Goal: Task Accomplishment & Management: Manage account settings

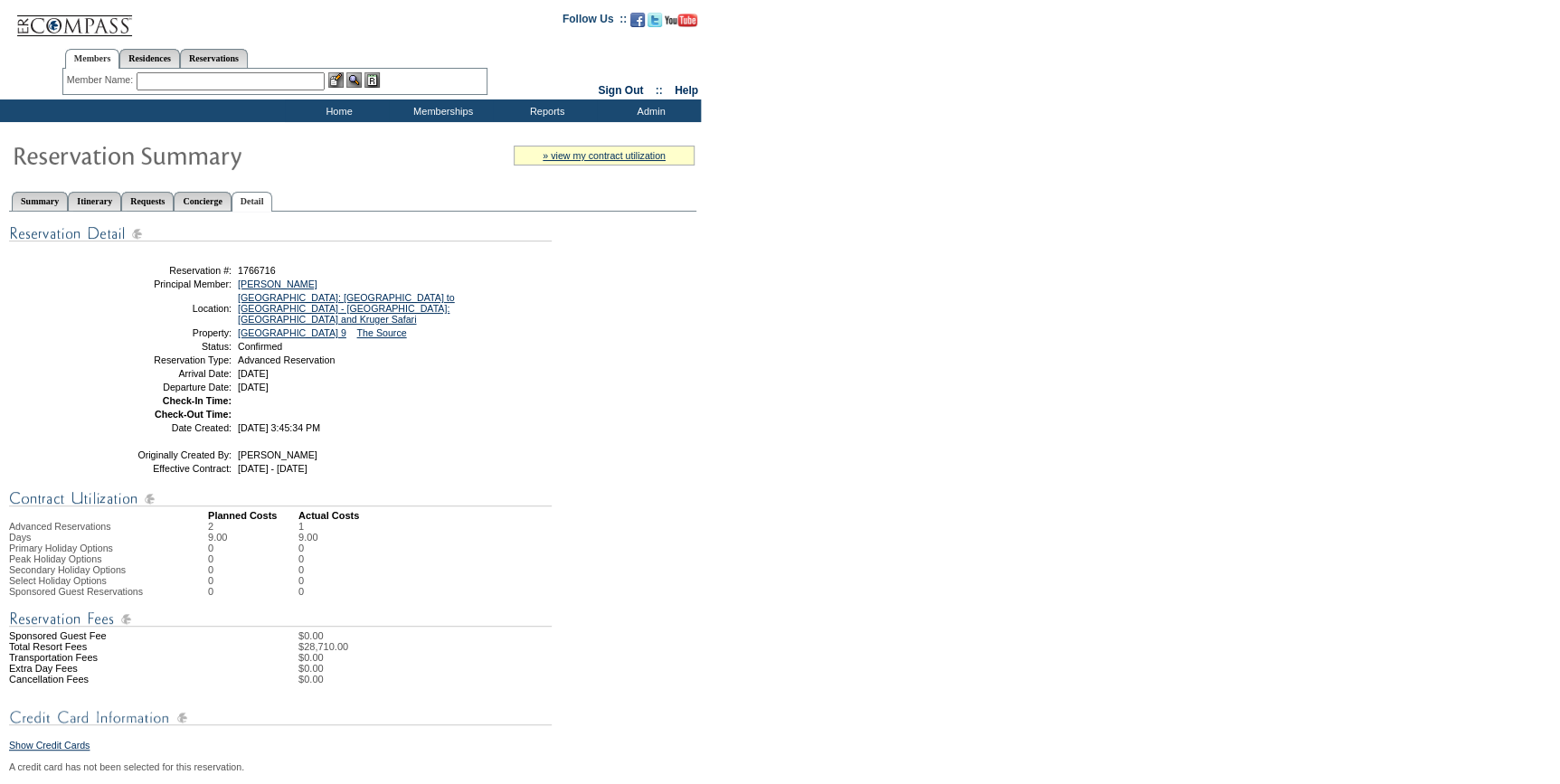
click at [261, 82] on input "text" at bounding box center [230, 81] width 188 height 18
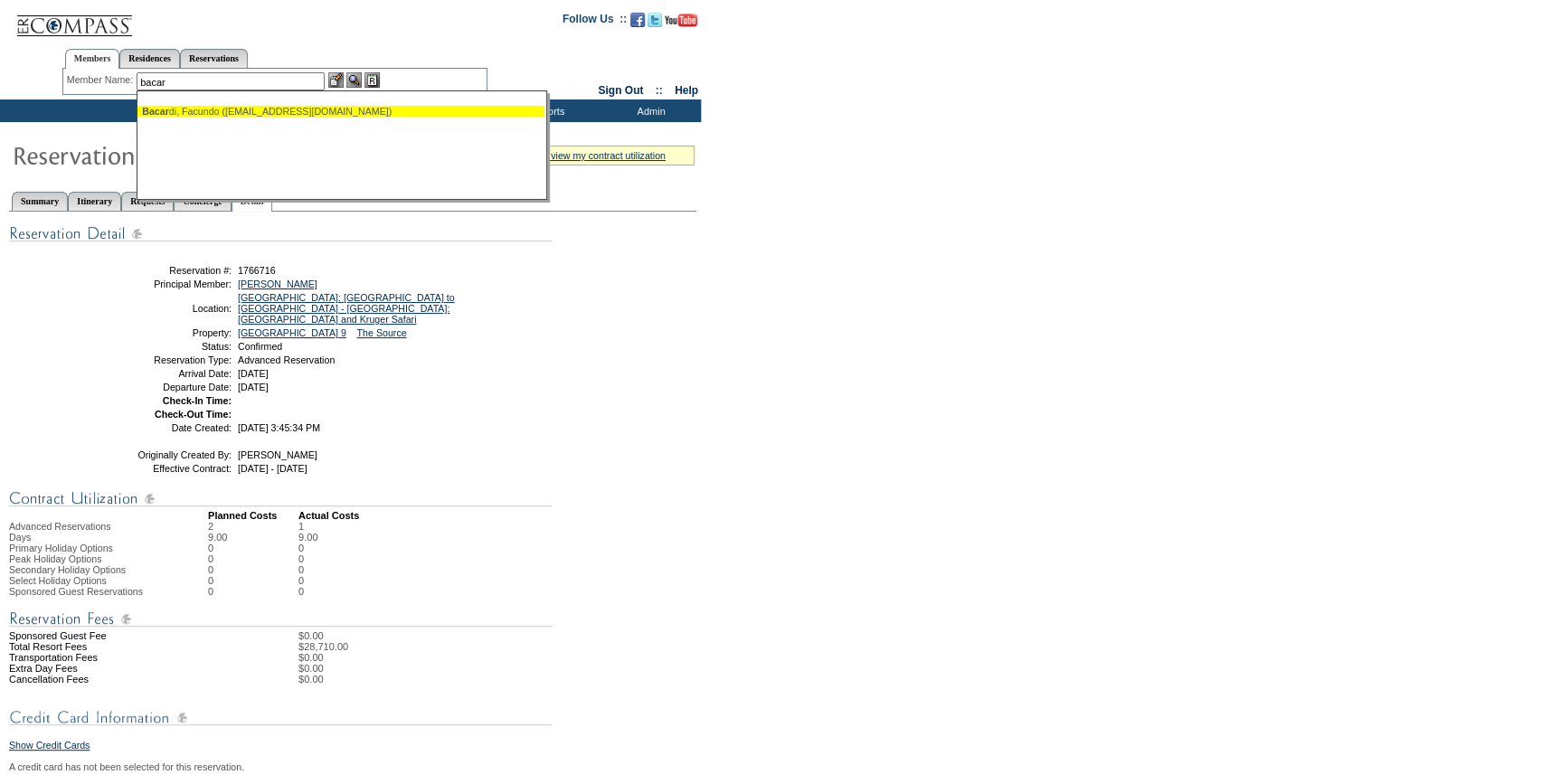
click at [247, 111] on div "Bacar di, Facundo (bacardi@apachecap.com)" at bounding box center [341, 110] width 398 height 10
type input "Bacardi, Facundo (bacardi@apachecap.com)"
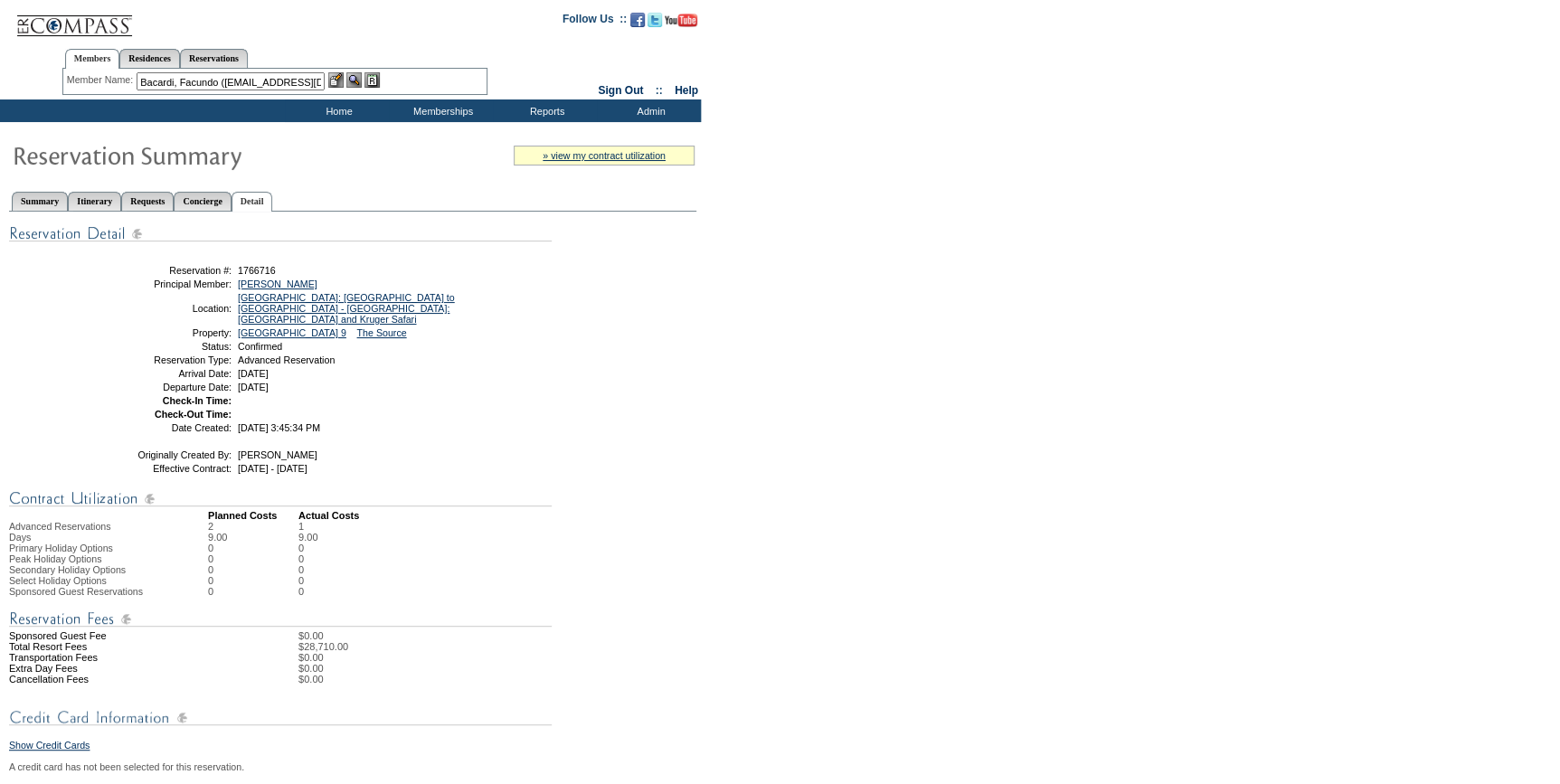
click at [337, 78] on img at bounding box center [336, 80] width 15 height 15
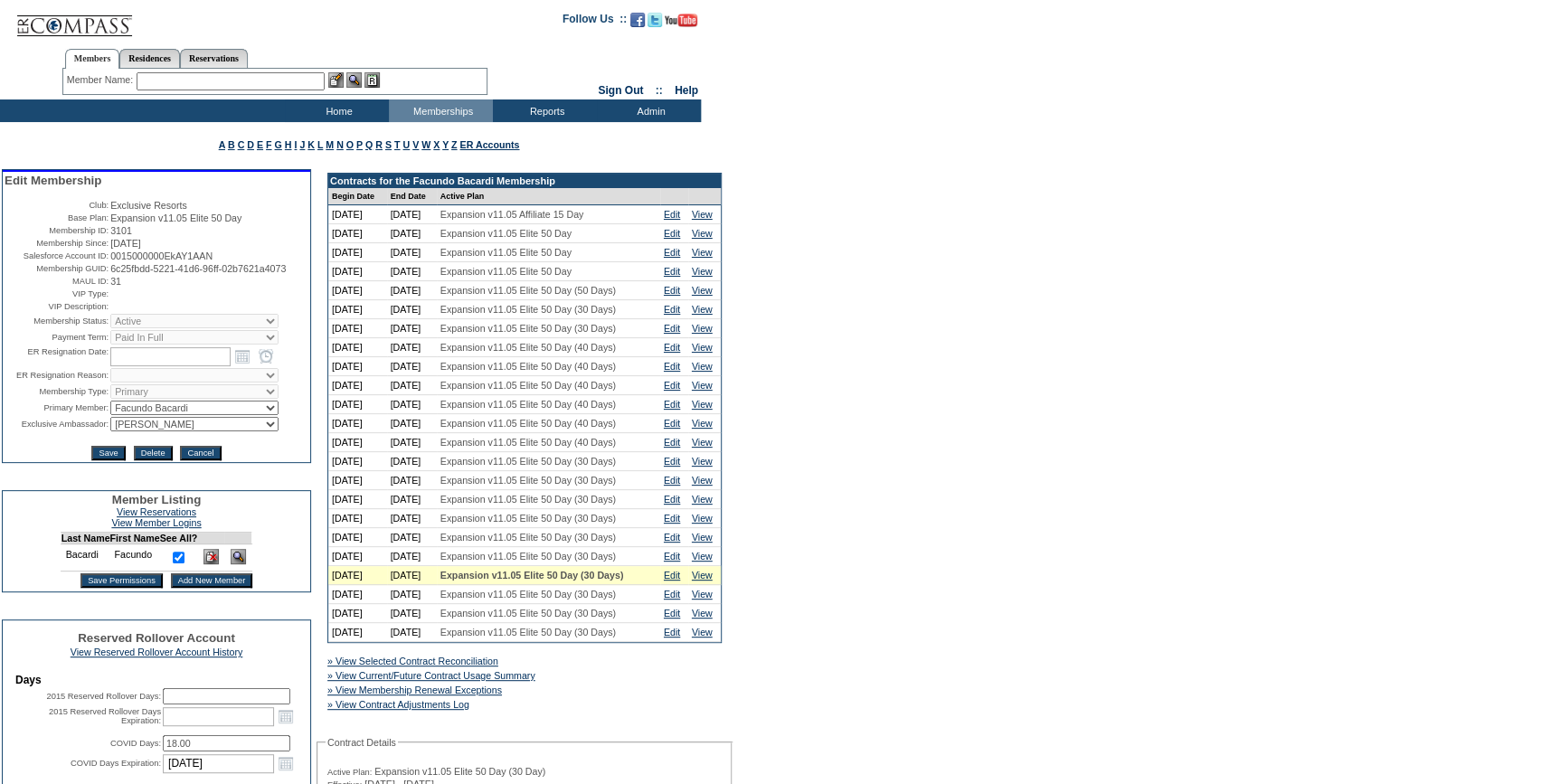
click at [235, 74] on input "text" at bounding box center [230, 81] width 188 height 18
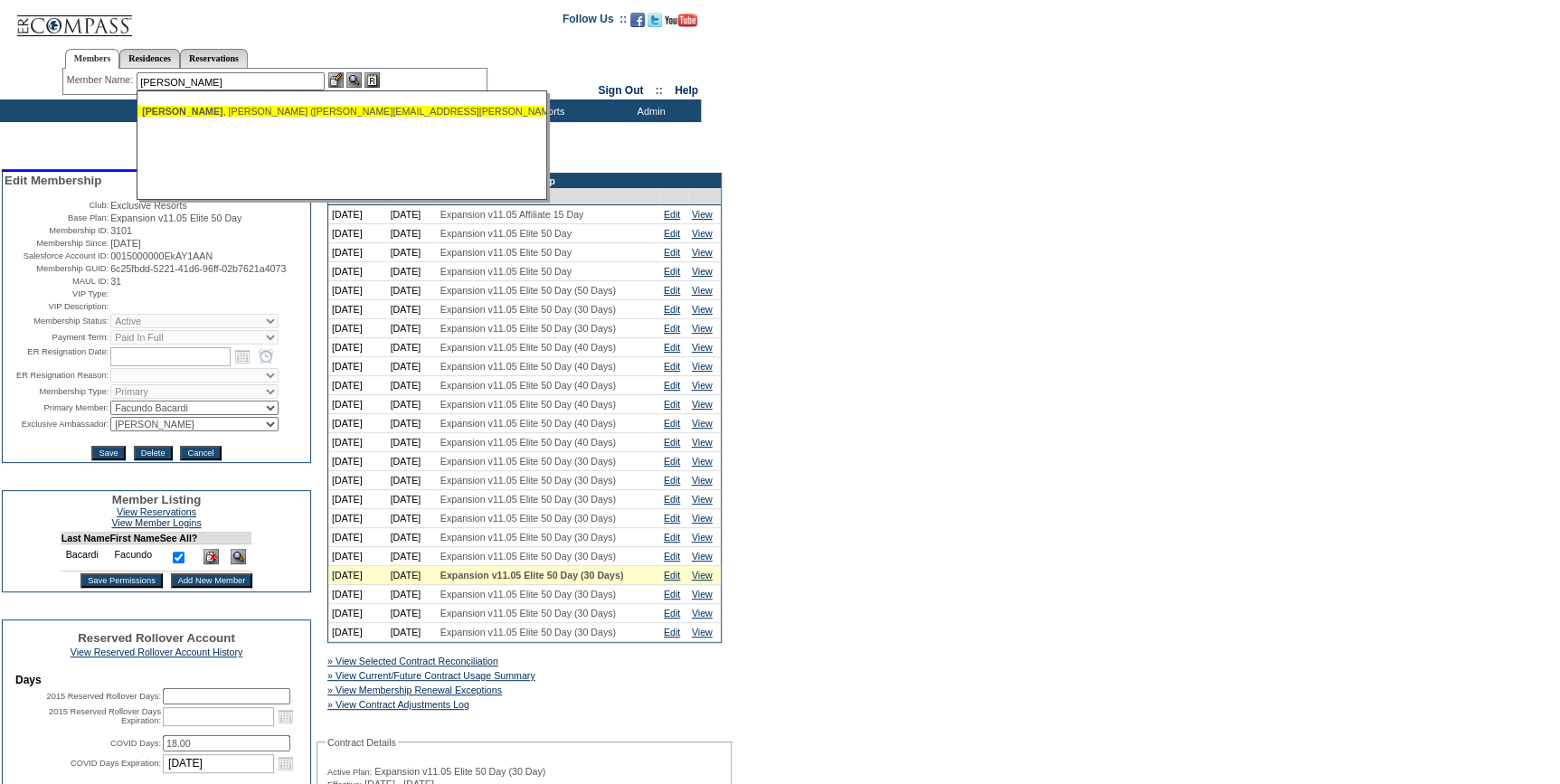
click at [266, 108] on div "Tidwell , Troy (troy.tidwell@comcast.net)" at bounding box center [341, 110] width 398 height 10
type input "Tidwell, Troy (troy.tidwell@comcast.net)"
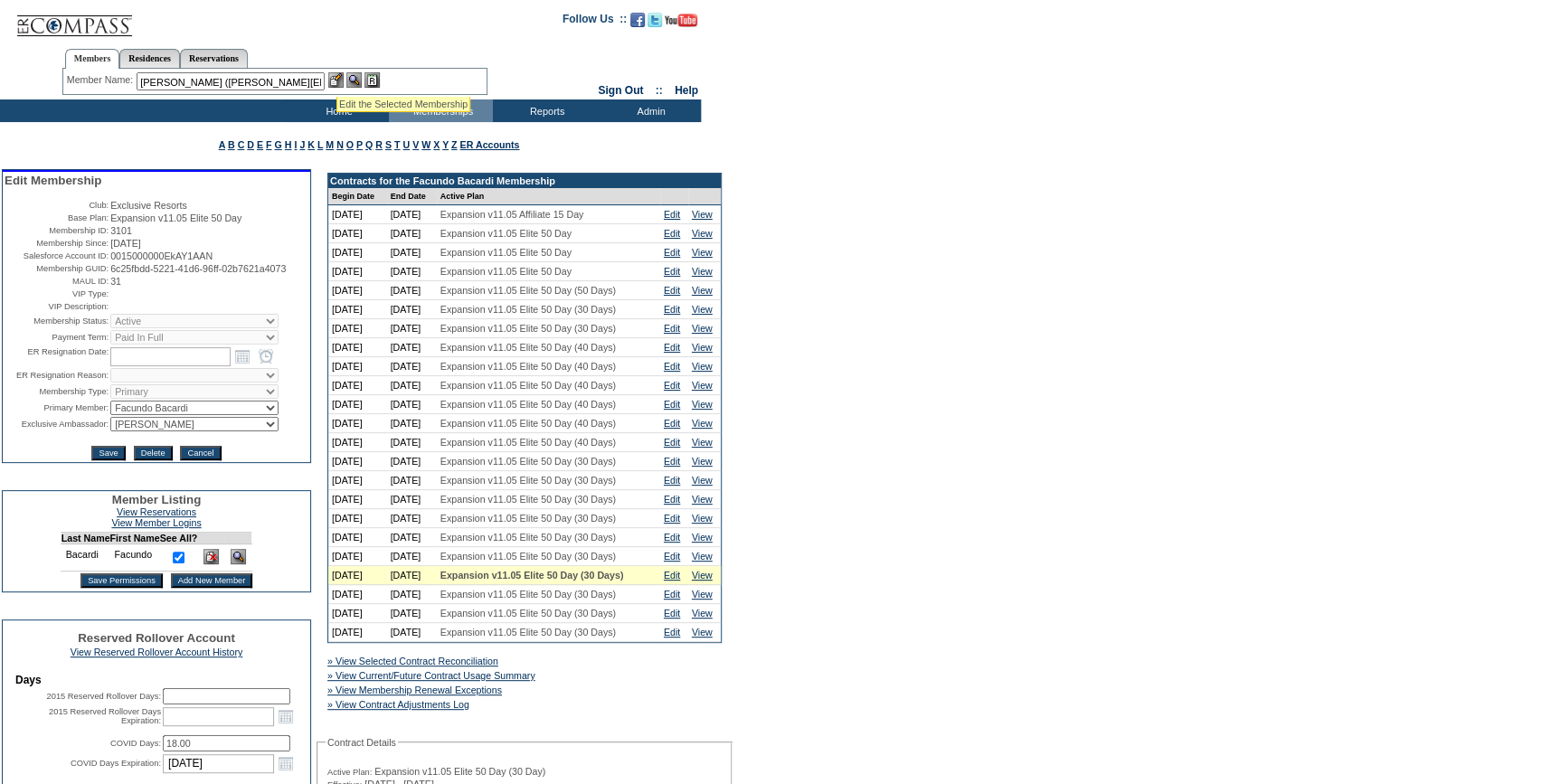
click at [336, 74] on img at bounding box center [336, 80] width 15 height 15
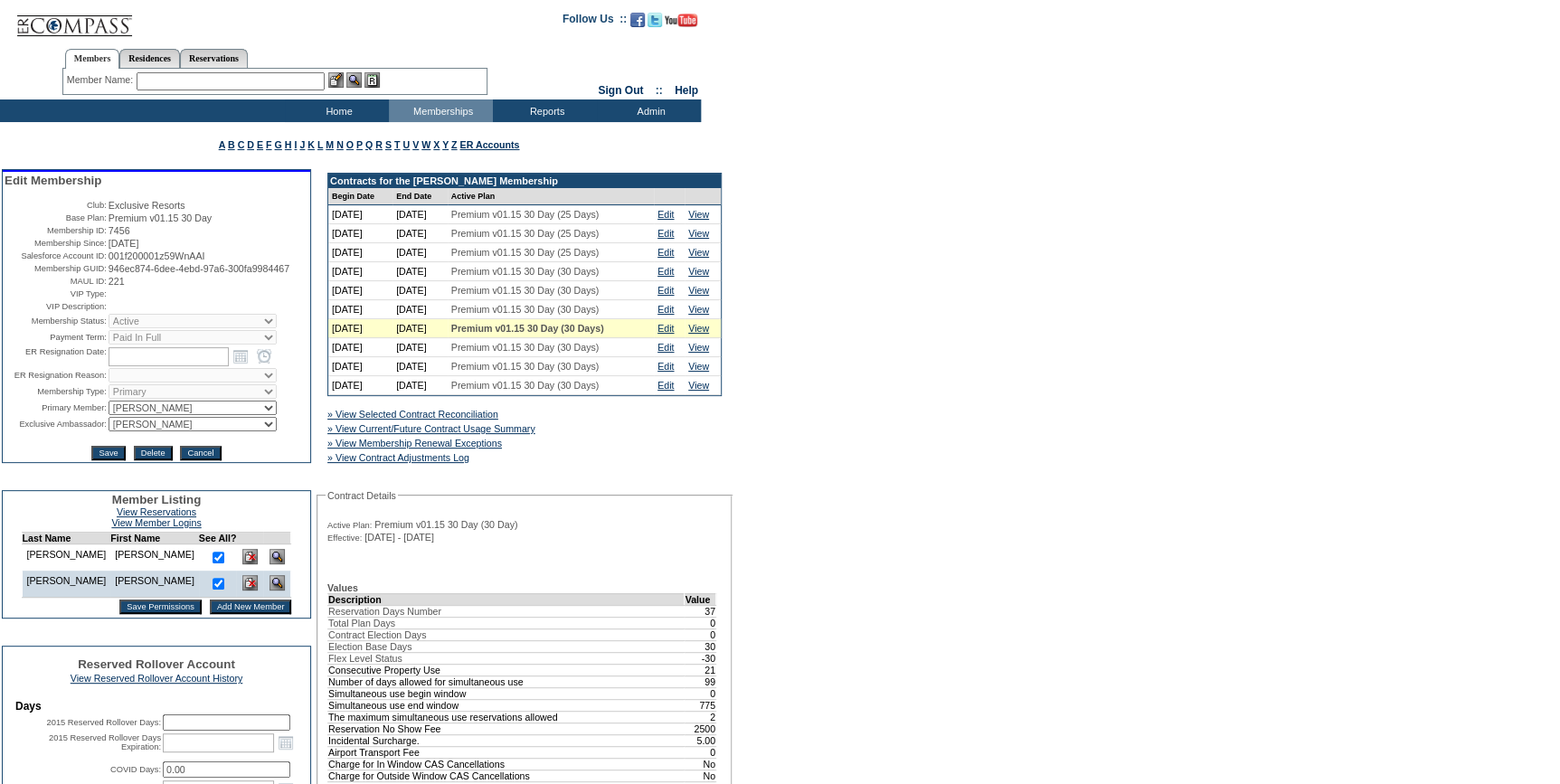
drag, startPoint x: 188, startPoint y: 288, endPoint x: 101, endPoint y: 277, distance: 87.7
click at [101, 277] on table "Edit Membership Club: Exclusive Resorts Base Plan: Premium v01.15 30 Day Member…" at bounding box center [156, 316] width 307 height 290
copy tr "946ec874-6dee-4ebd-97a6-300fa9984467"
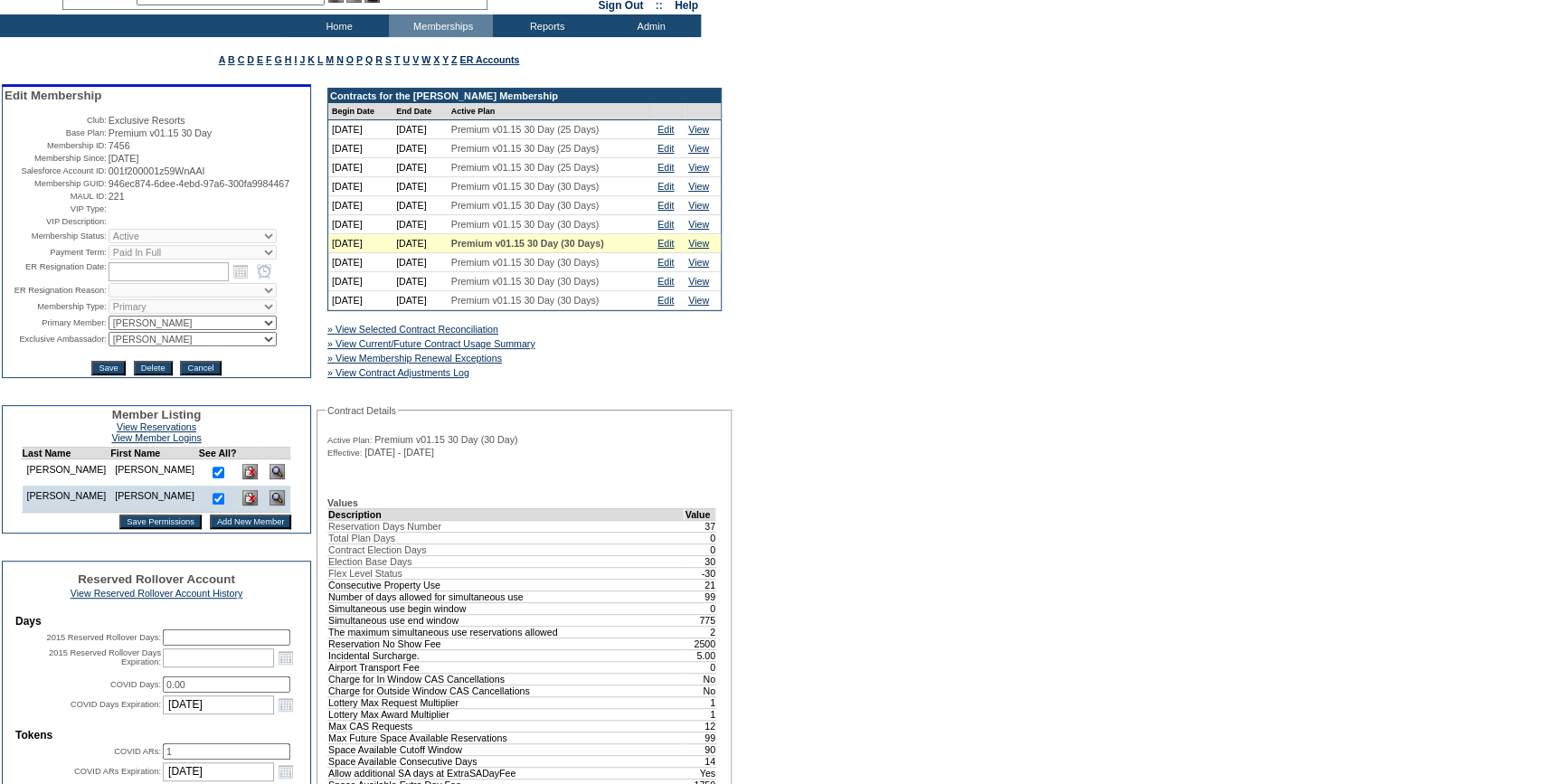
scroll to position [493, 0]
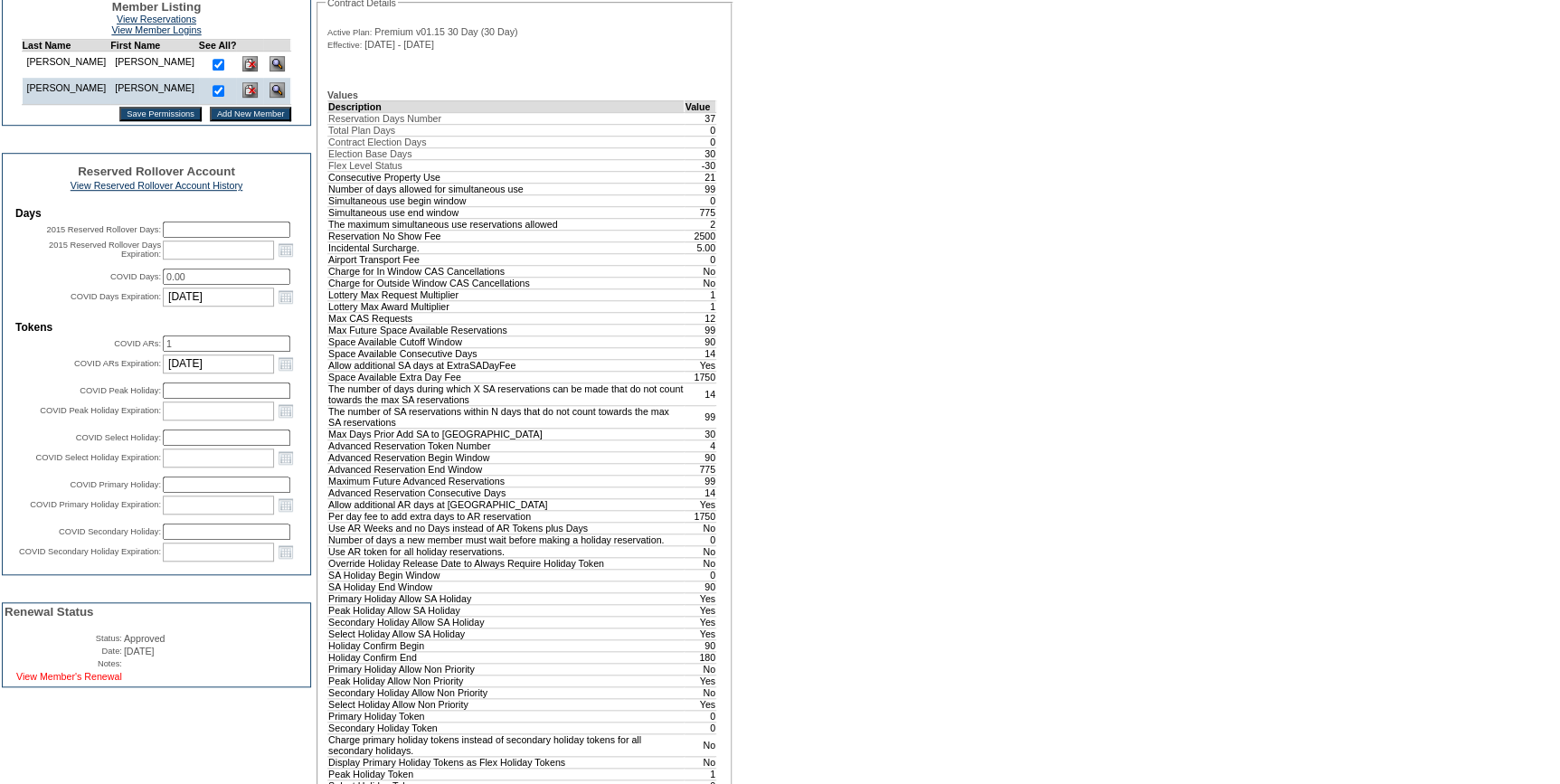
click at [102, 681] on link "View Member's Renewal" at bounding box center [69, 676] width 106 height 10
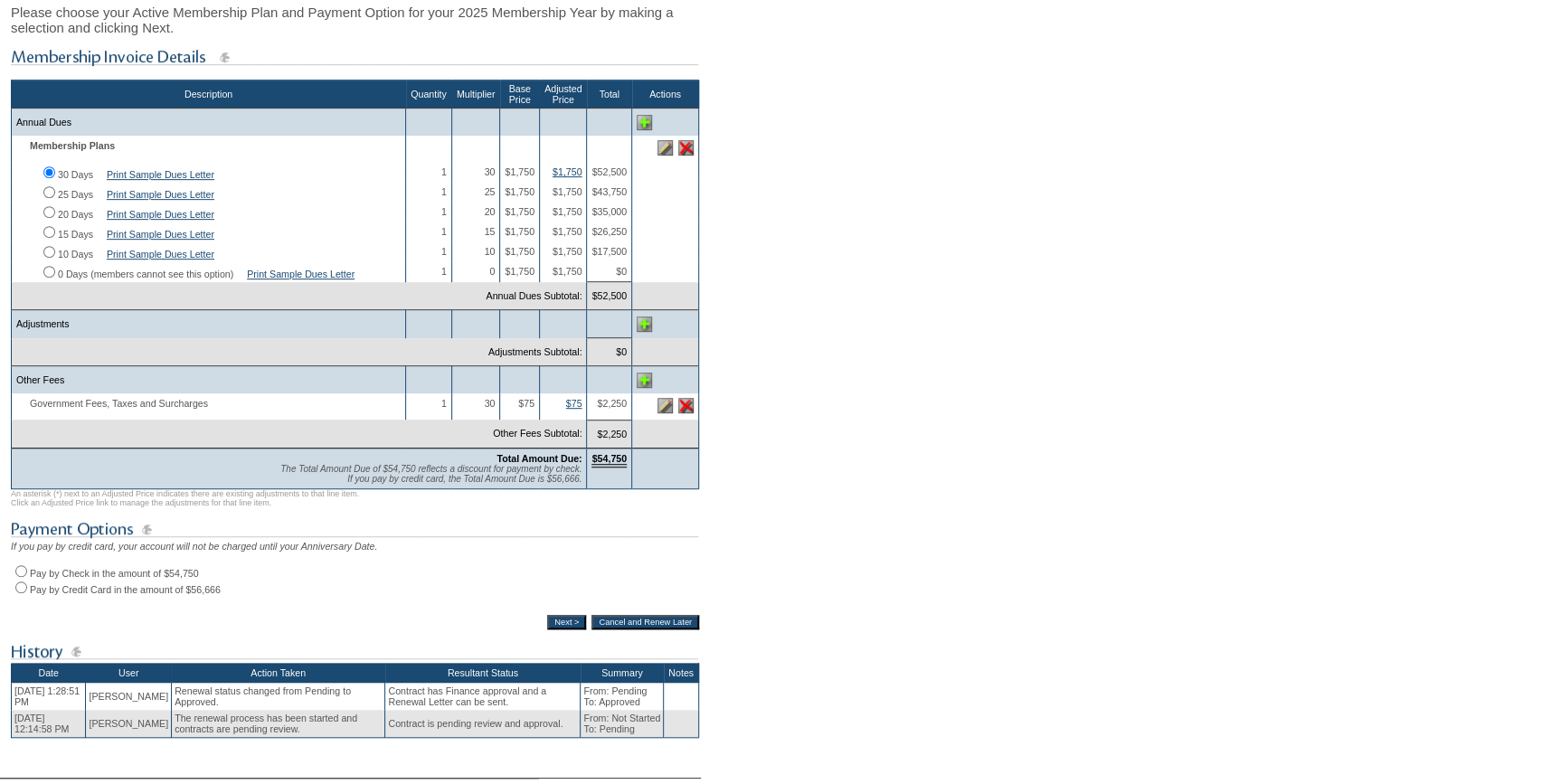
scroll to position [328, 0]
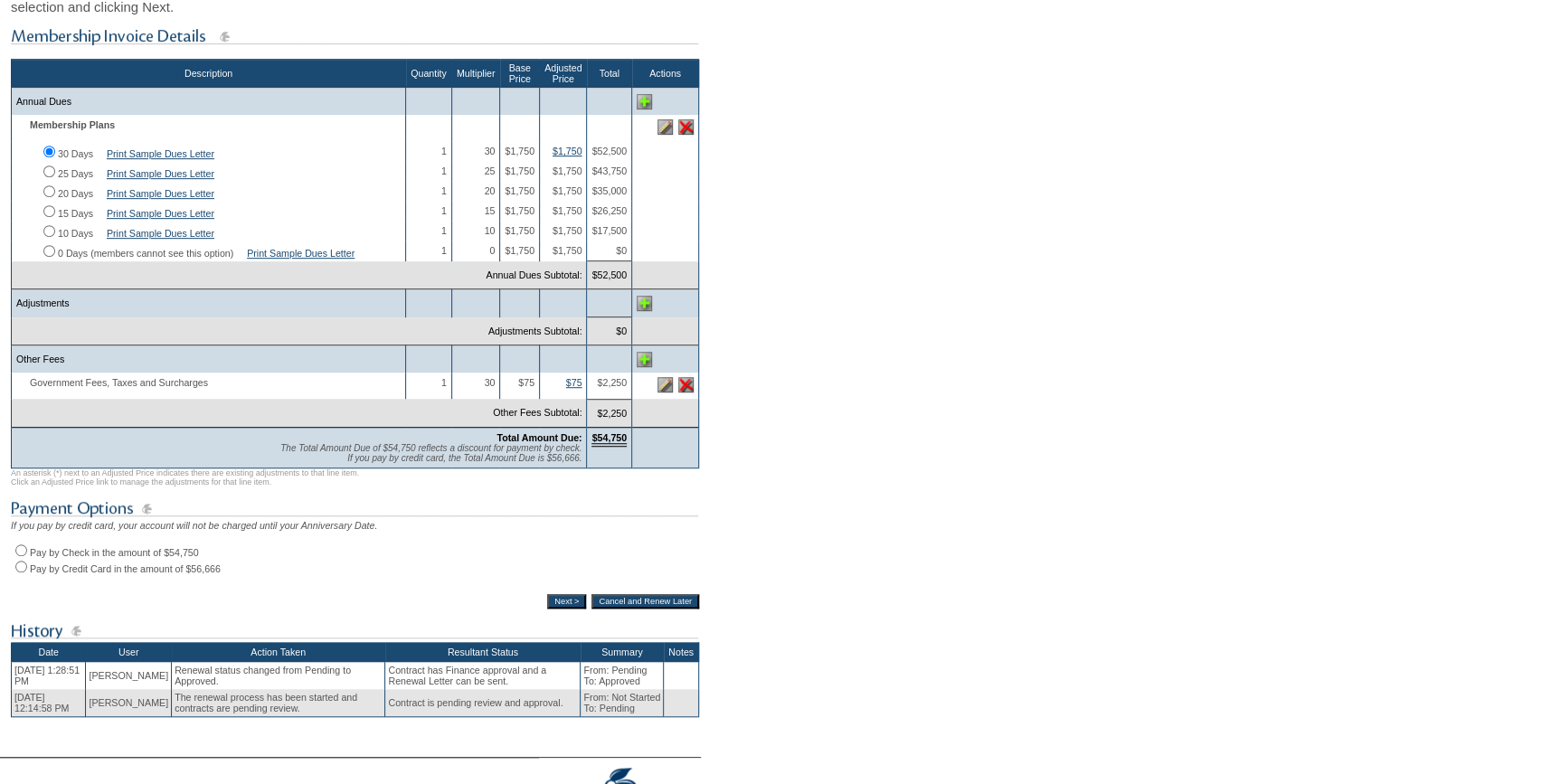
click at [24, 556] on input "Pay by Check in the amount of $54,750" at bounding box center [21, 550] width 11 height 11
radio input "true"
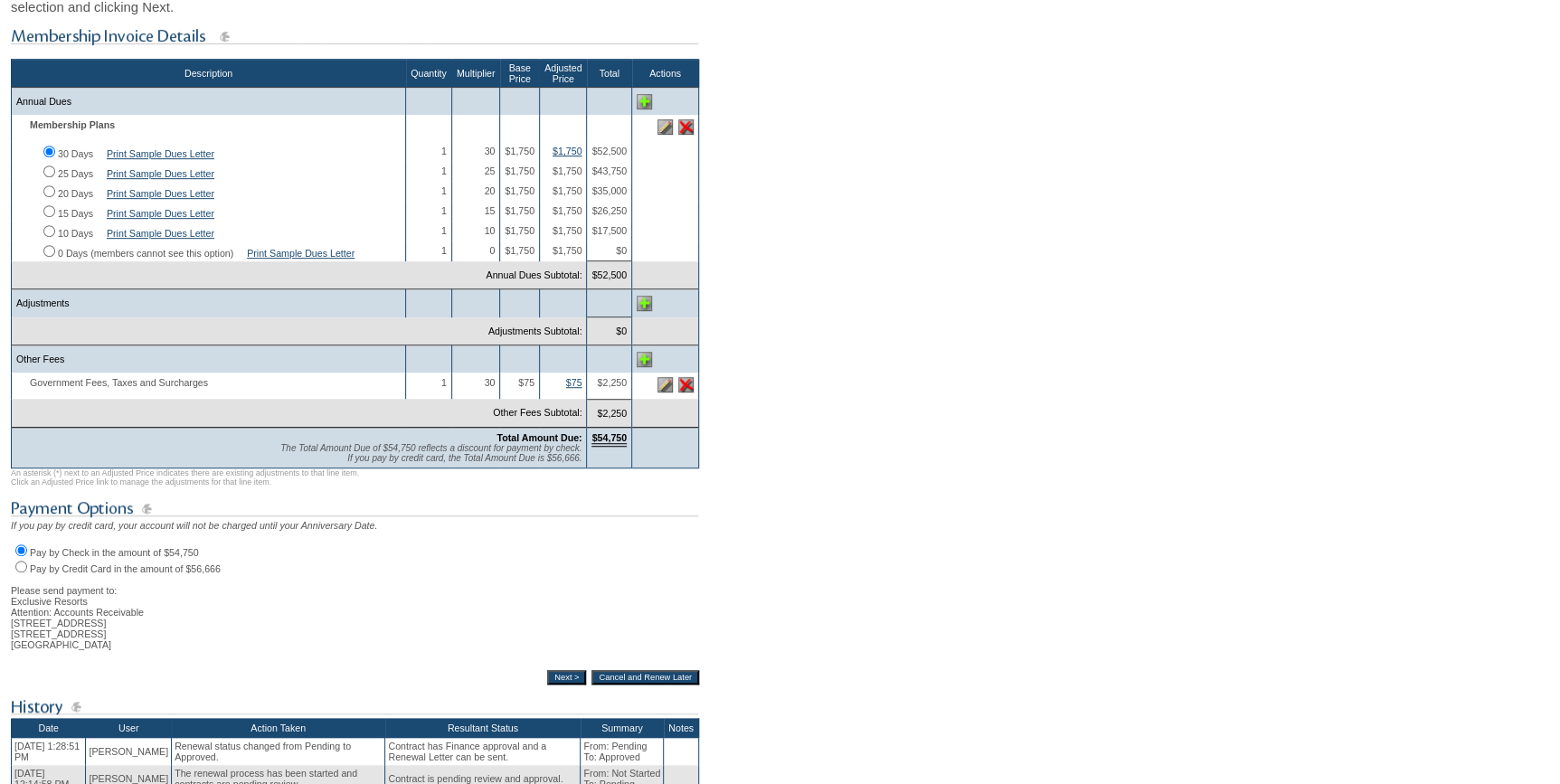
click at [551, 709] on td "Description Quantity Multiplier Base Price Adjusted Price Total Actions Annual …" at bounding box center [354, 415] width 688 height 778
click at [551, 684] on input "Next >" at bounding box center [566, 676] width 39 height 14
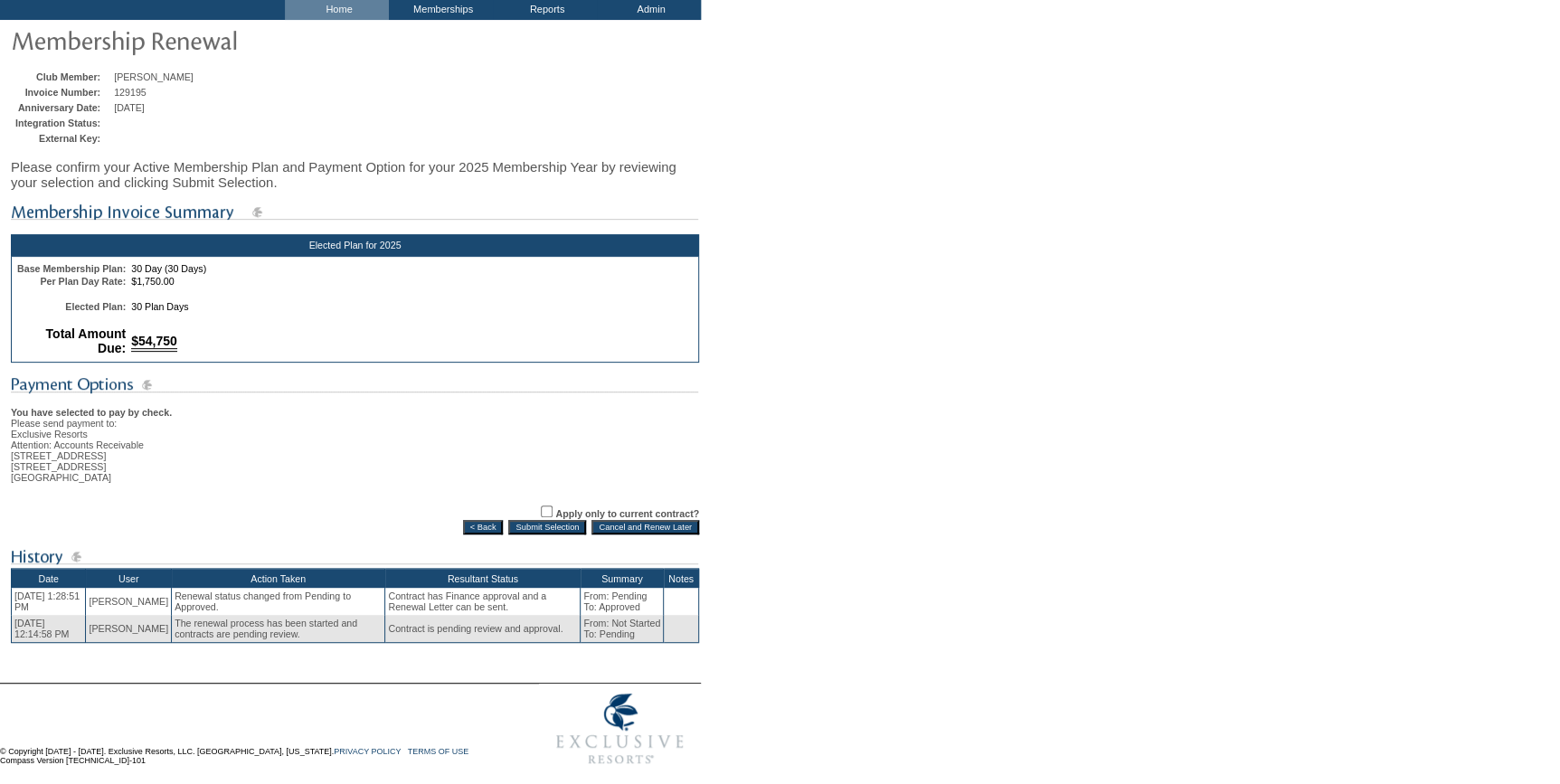
scroll to position [129, 0]
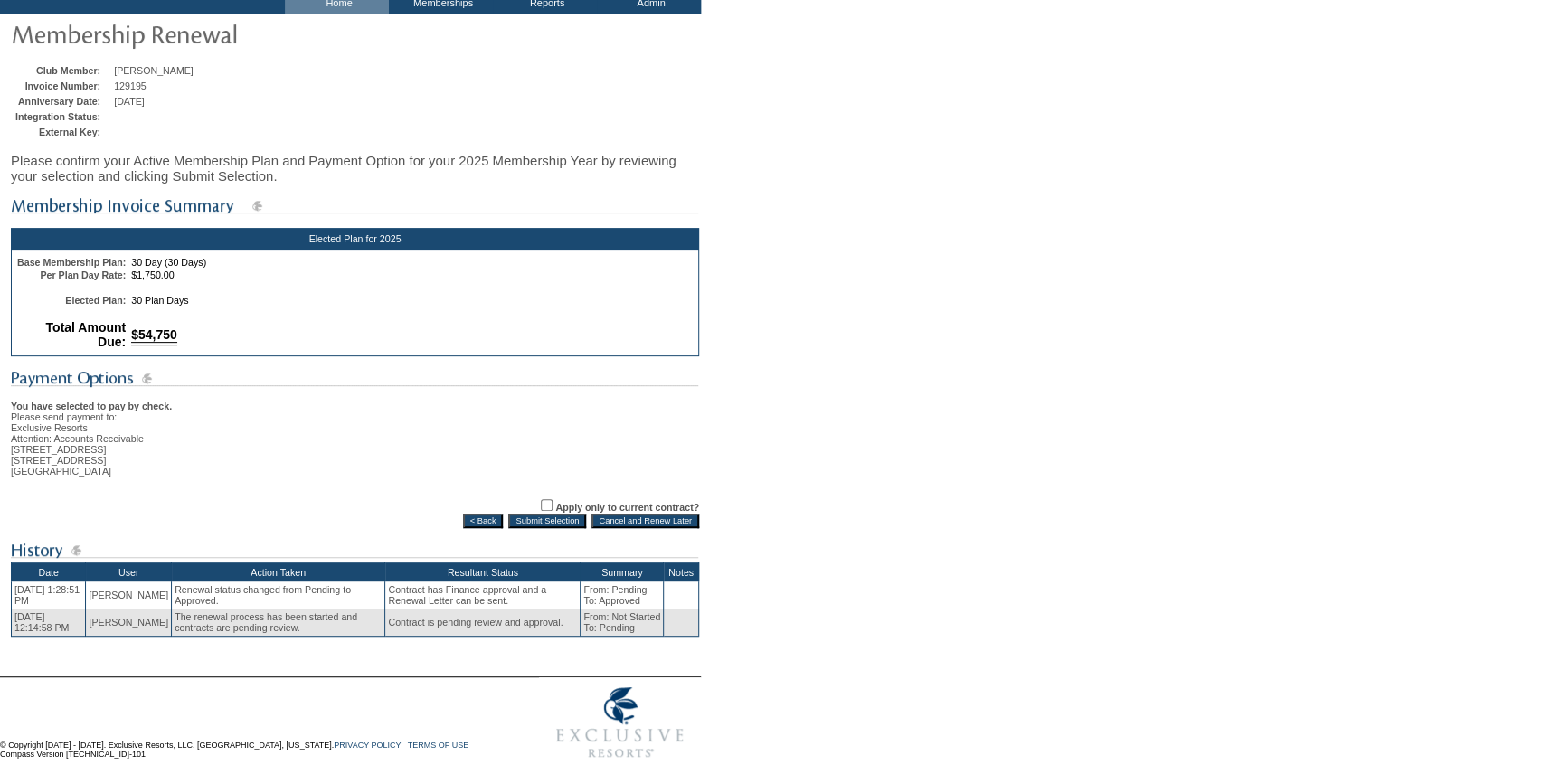
click at [525, 514] on input "Submit Selection" at bounding box center [547, 520] width 78 height 14
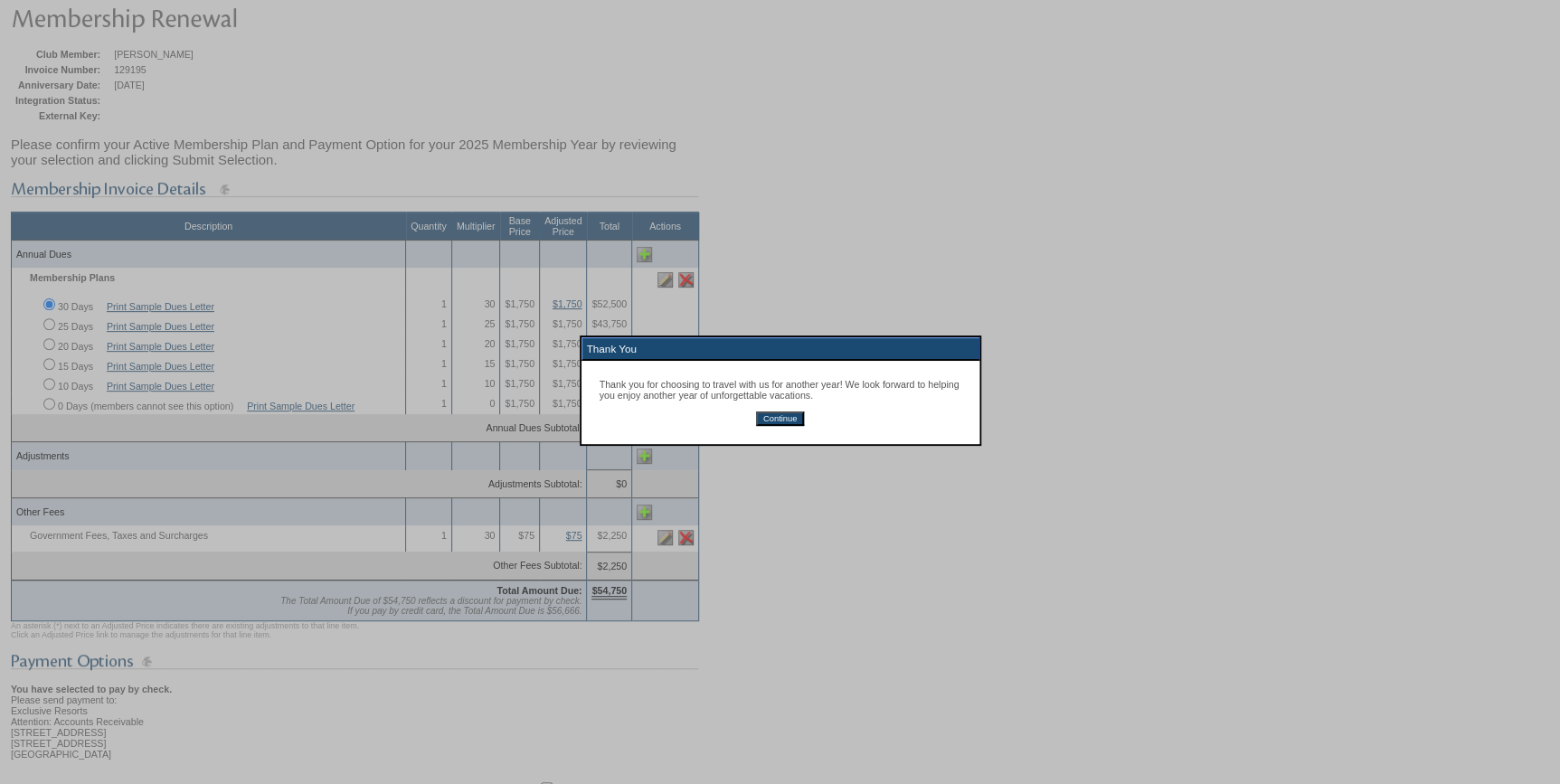
click at [770, 421] on input "Continue" at bounding box center [780, 418] width 48 height 14
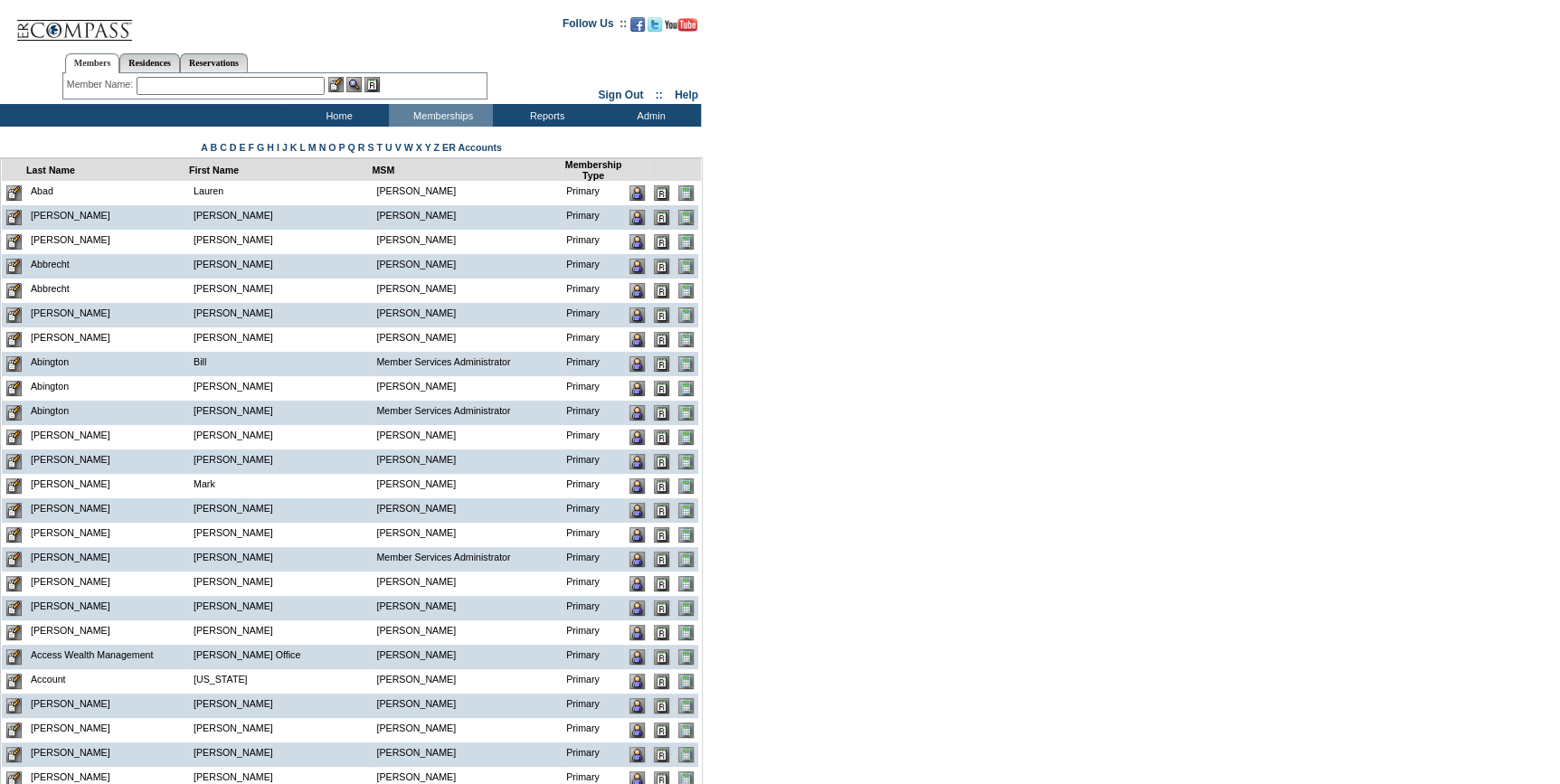
click at [290, 85] on input "text" at bounding box center [230, 86] width 188 height 18
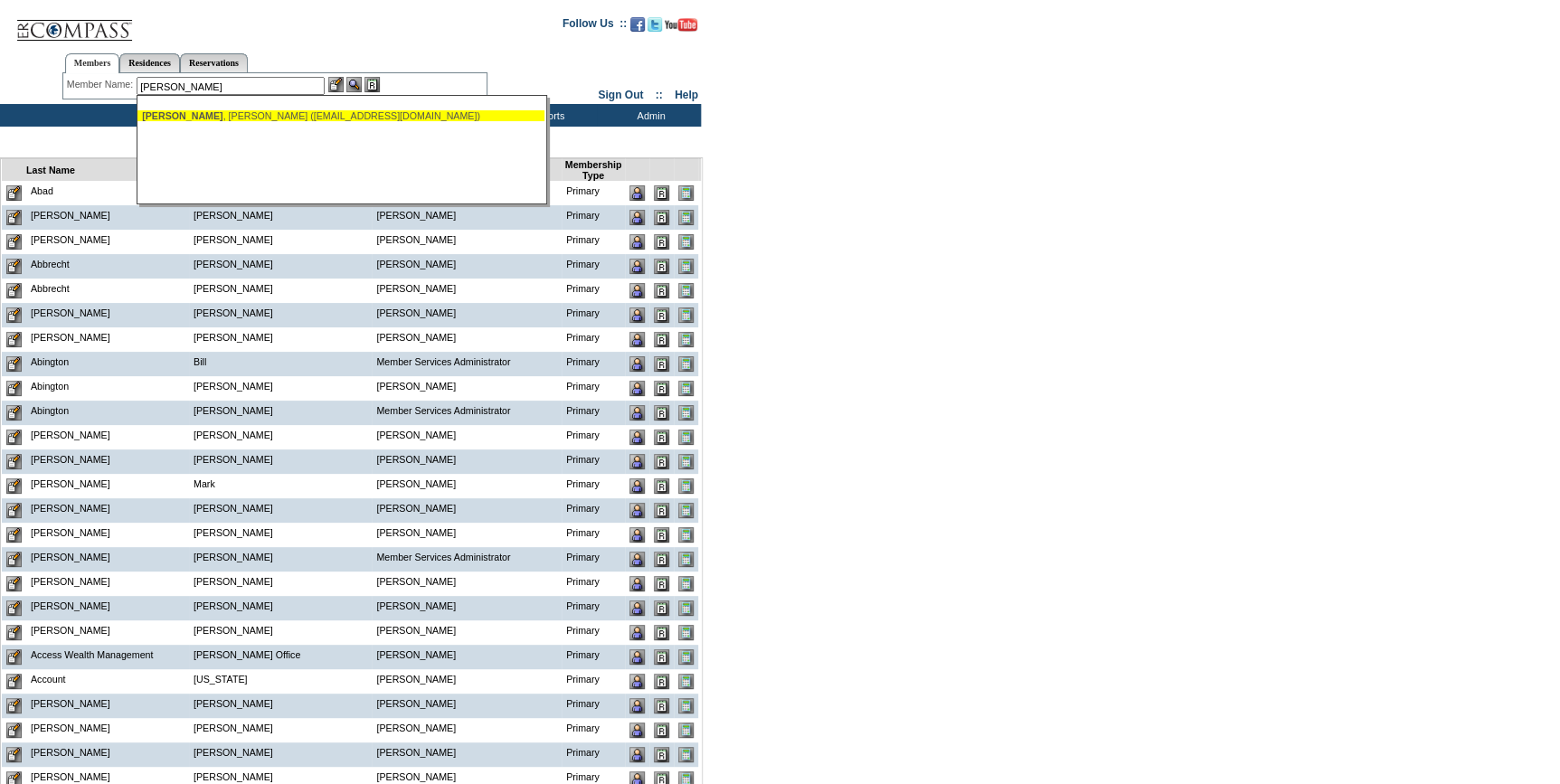
click at [250, 117] on div "[PERSON_NAME] ([EMAIL_ADDRESS][DOMAIN_NAME])" at bounding box center [341, 115] width 398 height 10
type input "[PERSON_NAME] ([EMAIL_ADDRESS][DOMAIN_NAME])"
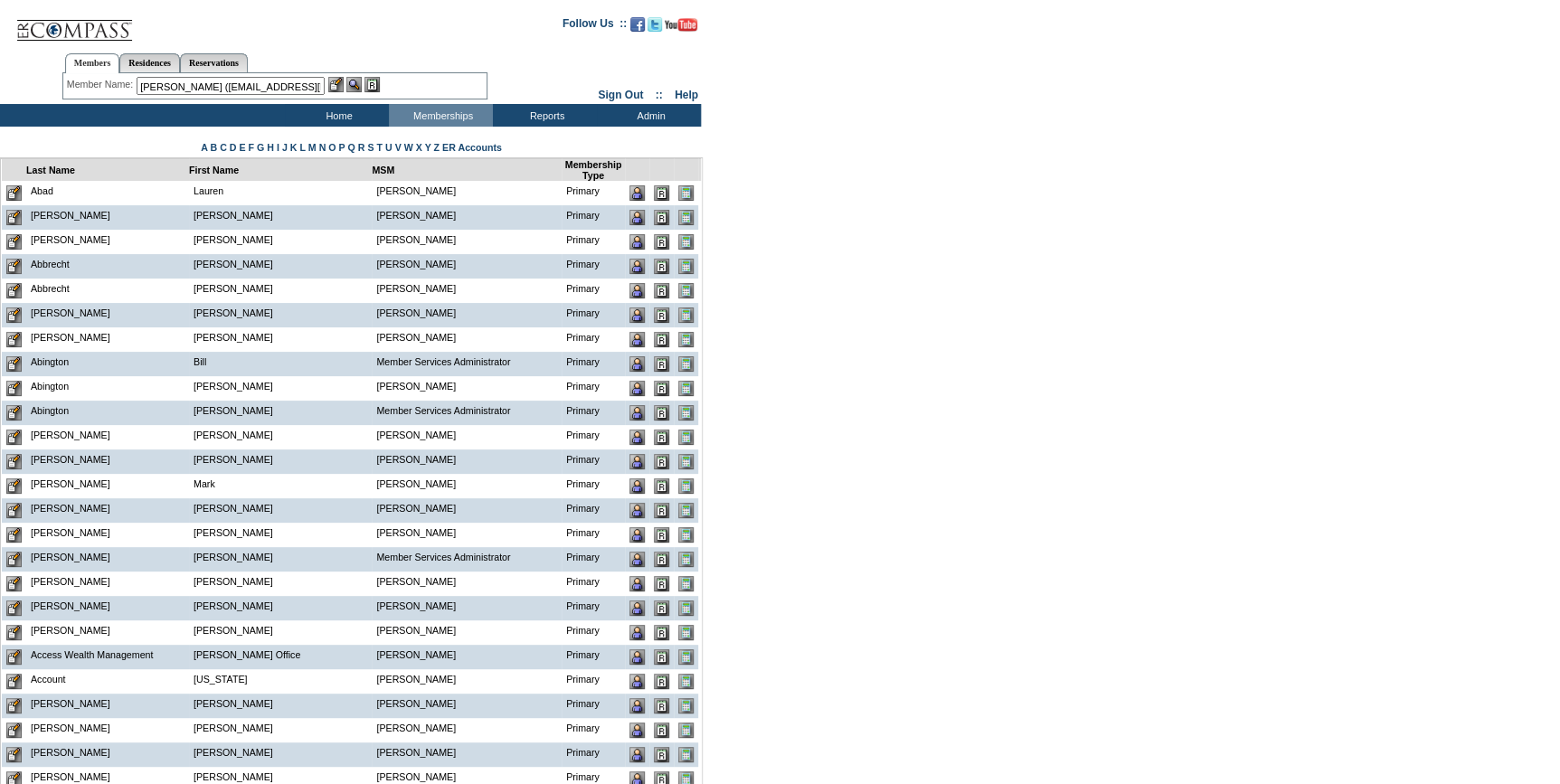
drag, startPoint x: 334, startPoint y: 84, endPoint x: 358, endPoint y: 92, distance: 25.3
click at [334, 84] on img at bounding box center [336, 85] width 15 height 15
